Goal: Task Accomplishment & Management: Complete application form

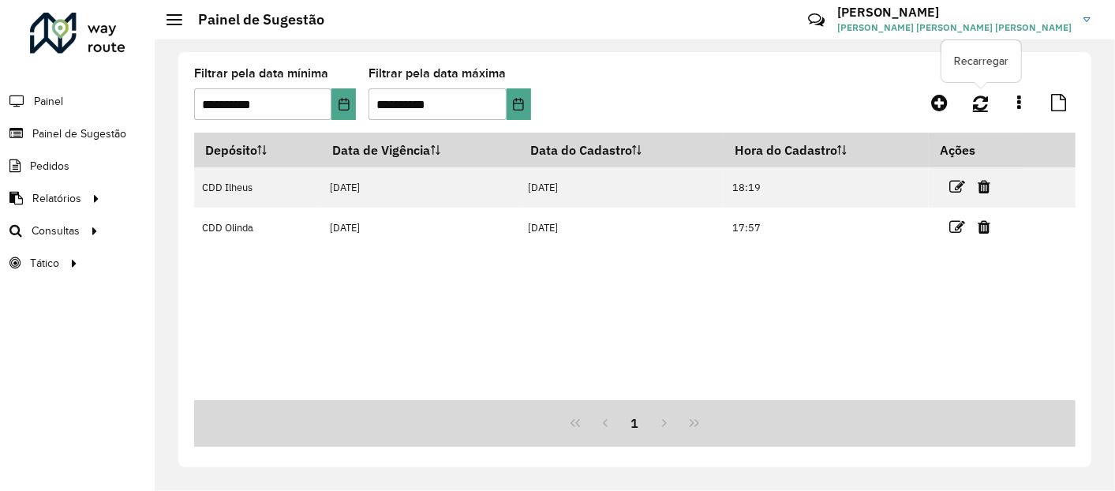
click at [972, 96] on link at bounding box center [981, 102] width 34 height 28
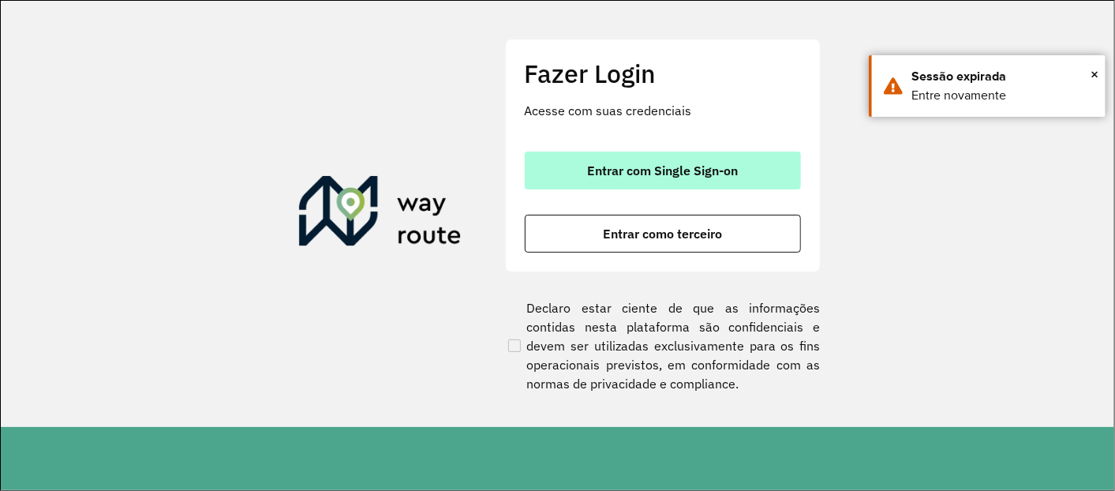
click at [607, 153] on button "Entrar com Single Sign-on" at bounding box center [663, 171] width 276 height 38
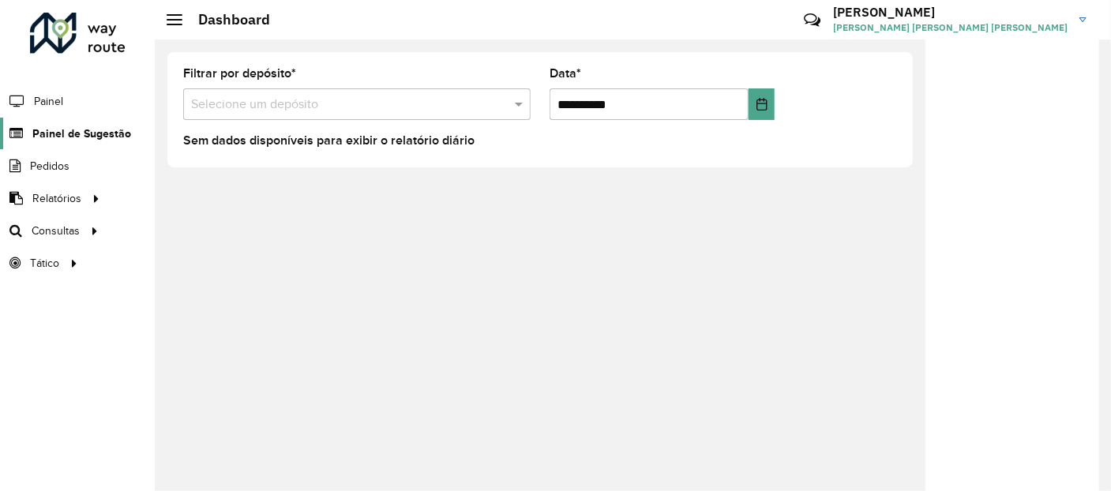
click at [104, 138] on span "Painel de Sugestão" at bounding box center [81, 134] width 99 height 17
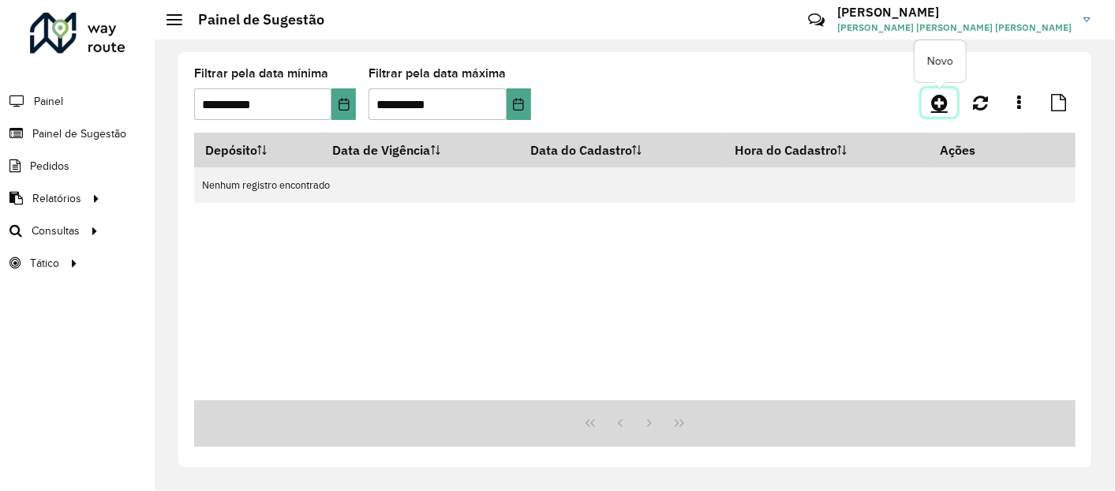
click at [941, 93] on icon at bounding box center [939, 102] width 17 height 19
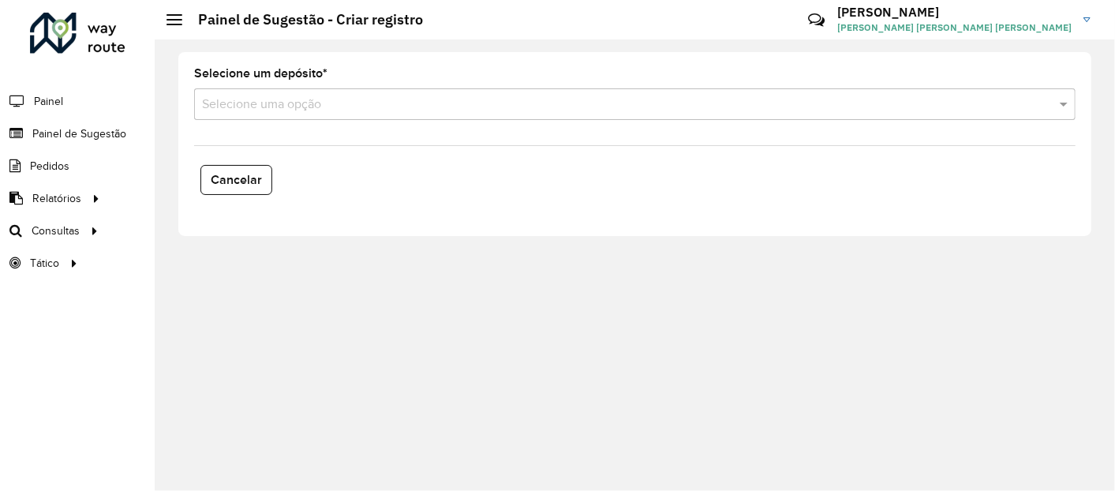
click at [298, 107] on input "text" at bounding box center [619, 105] width 834 height 19
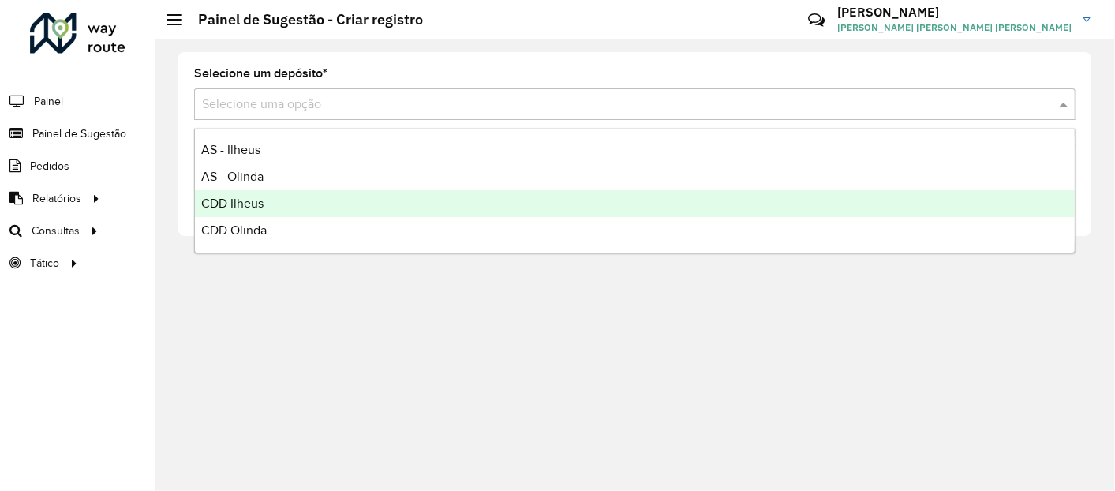
click at [260, 200] on span "CDD Ilheus" at bounding box center [232, 203] width 62 height 13
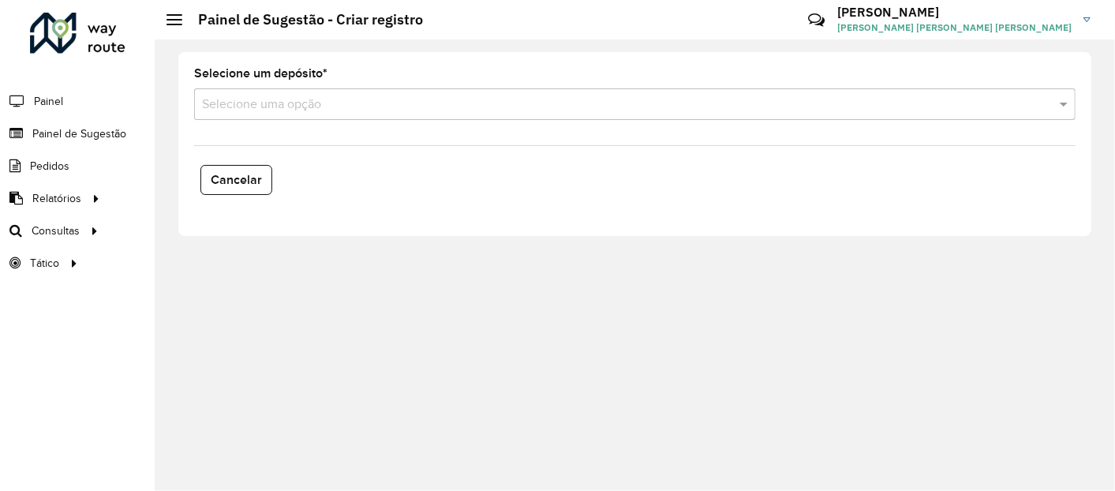
click at [340, 108] on input "text" at bounding box center [619, 105] width 834 height 19
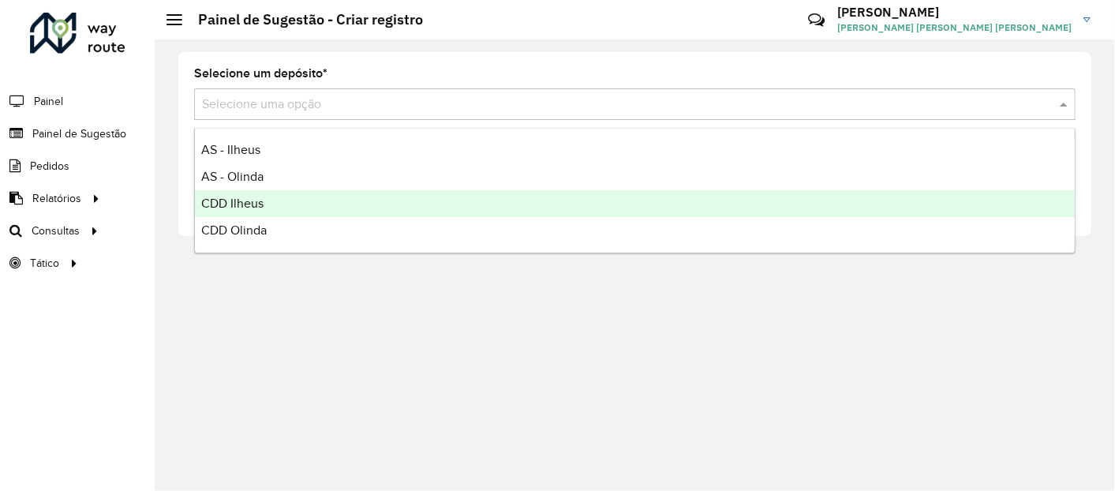
click at [274, 211] on div "CDD Ilheus" at bounding box center [635, 203] width 880 height 27
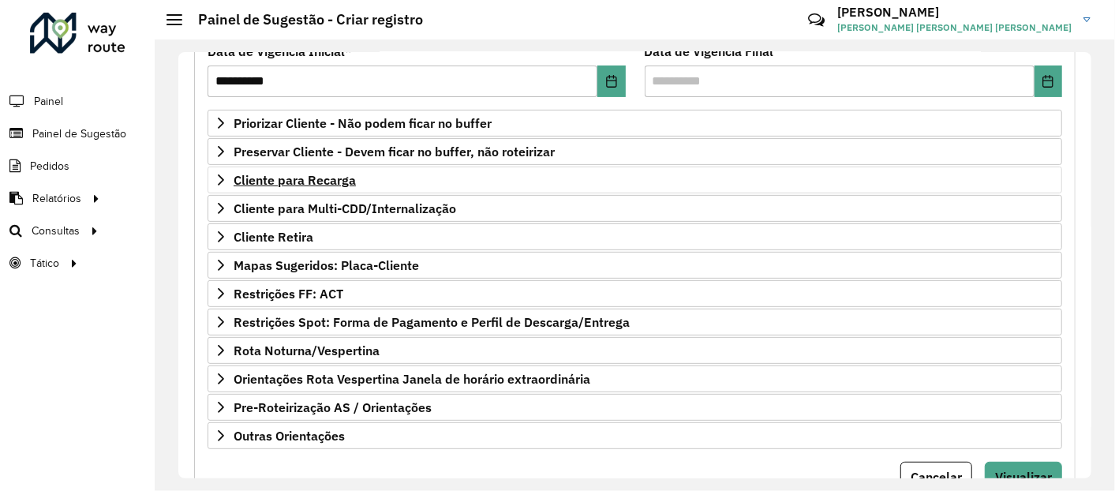
scroll to position [263, 0]
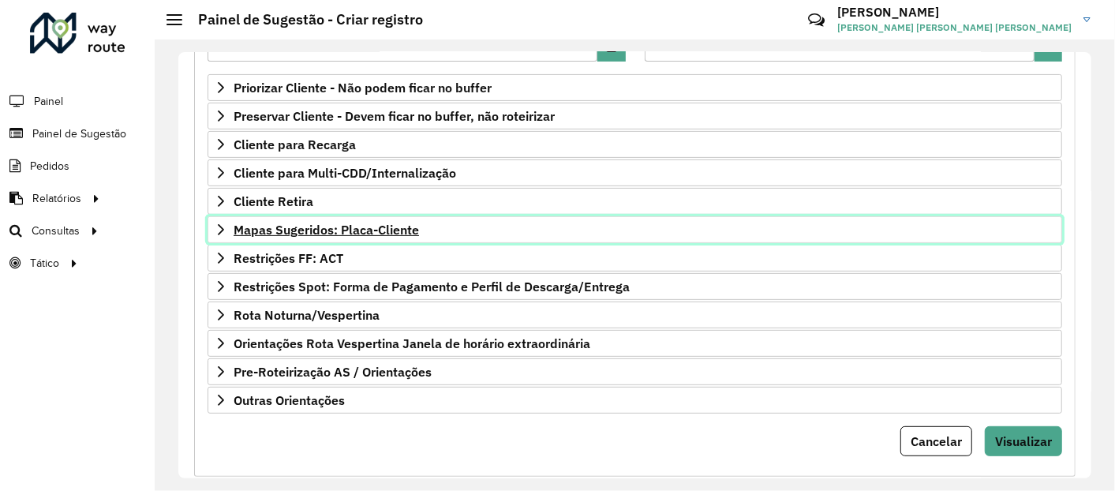
click at [350, 228] on span "Mapas Sugeridos: Placa-Cliente" at bounding box center [326, 229] width 185 height 13
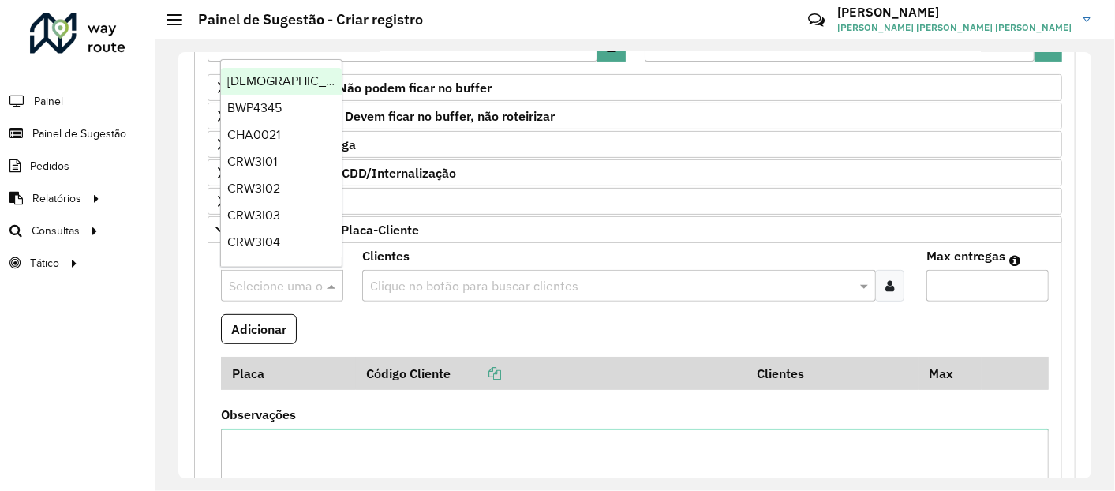
click at [275, 277] on input "text" at bounding box center [266, 286] width 75 height 19
click at [452, 277] on input "text" at bounding box center [611, 286] width 490 height 19
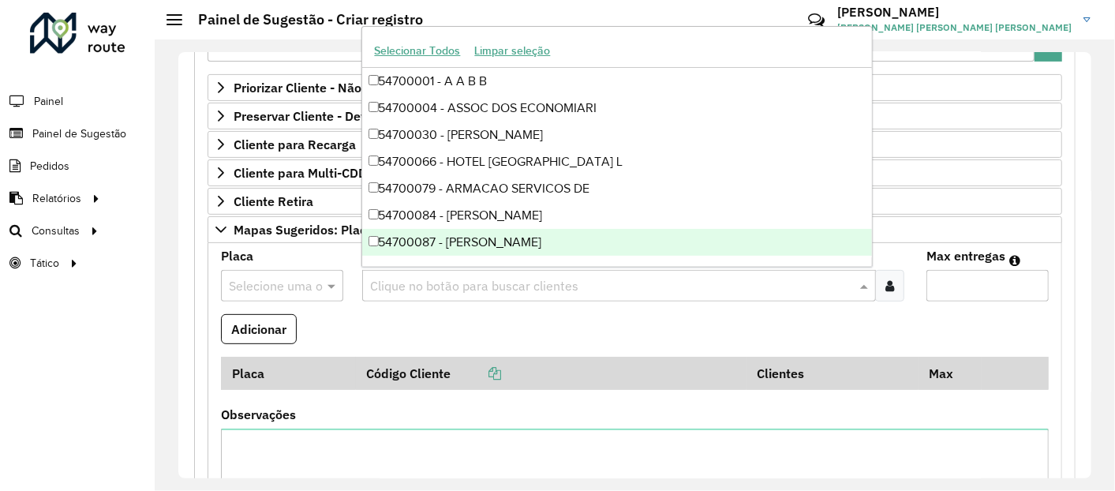
click at [451, 287] on input "text" at bounding box center [611, 286] width 490 height 19
paste input "*****"
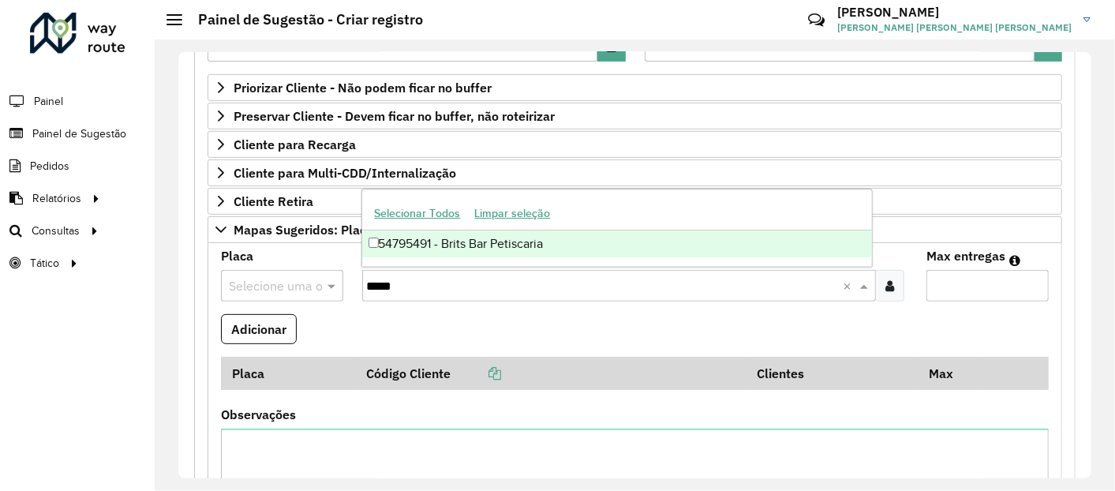
type input "*****"
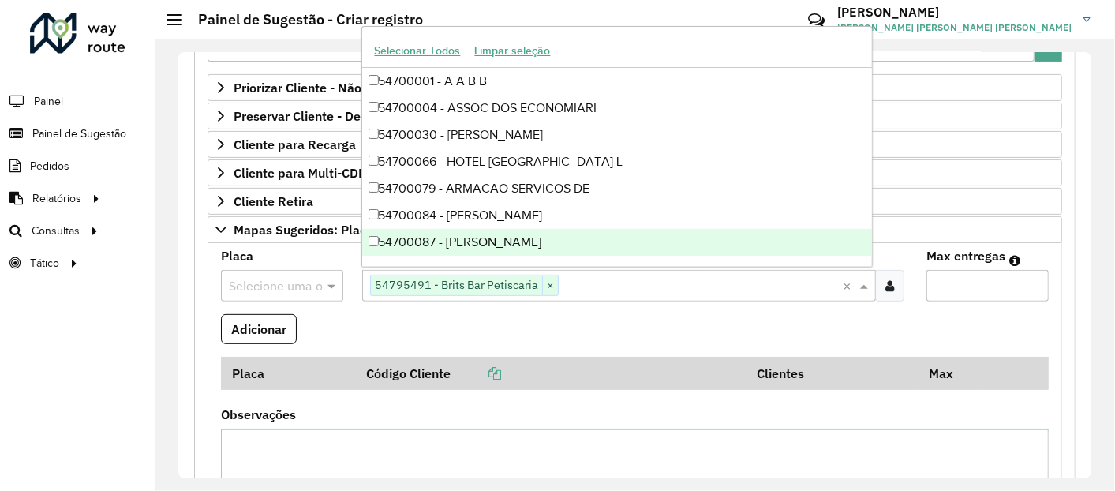
click at [253, 284] on input "text" at bounding box center [266, 286] width 75 height 19
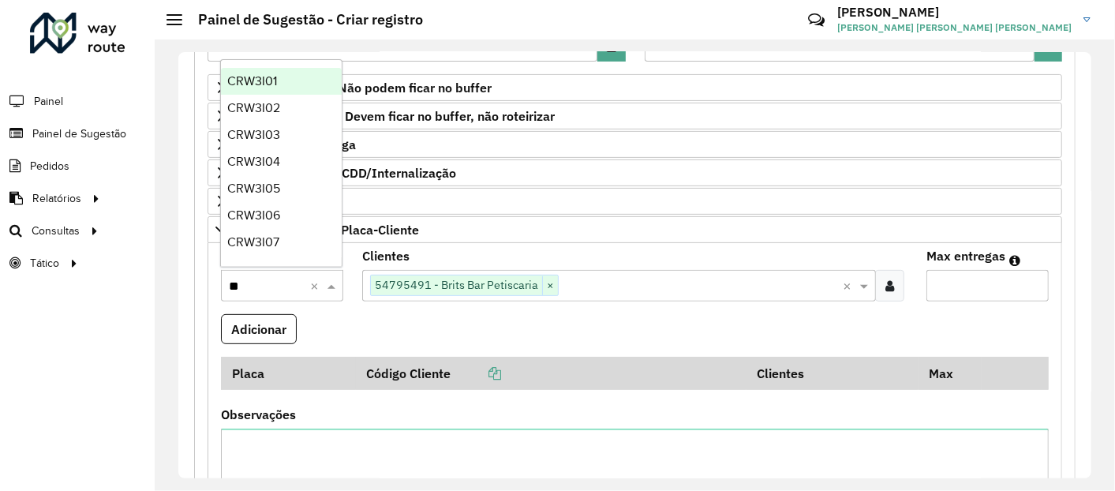
type input "***"
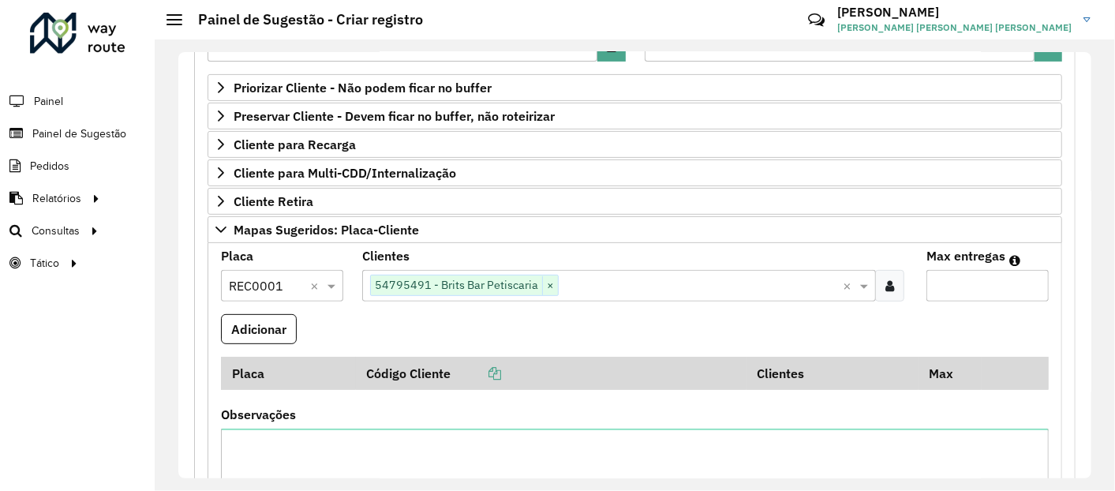
type input "*"
click at [1031, 277] on input "*" at bounding box center [988, 286] width 122 height 32
click at [284, 333] on button "Adicionar" at bounding box center [259, 329] width 76 height 30
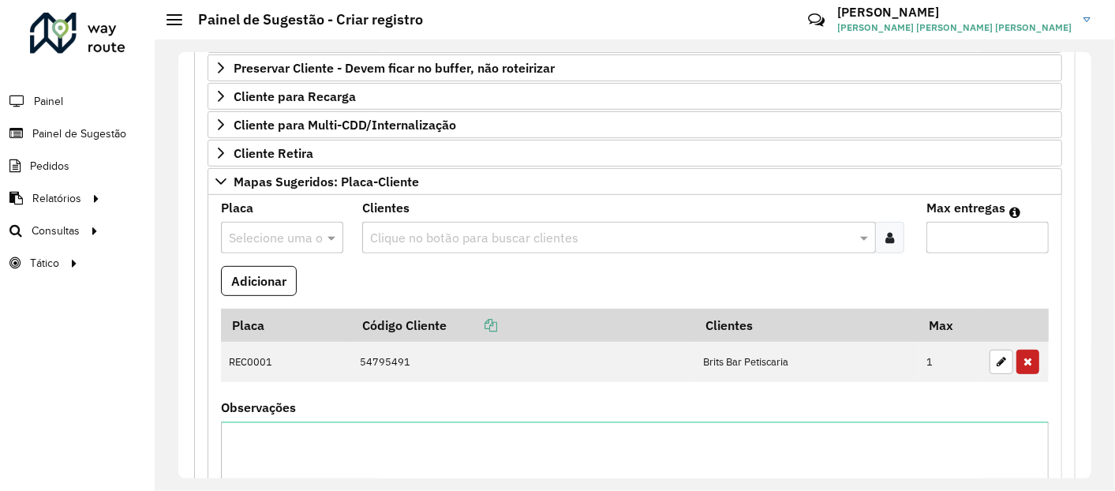
scroll to position [350, 0]
